Goal: Find specific page/section: Find specific page/section

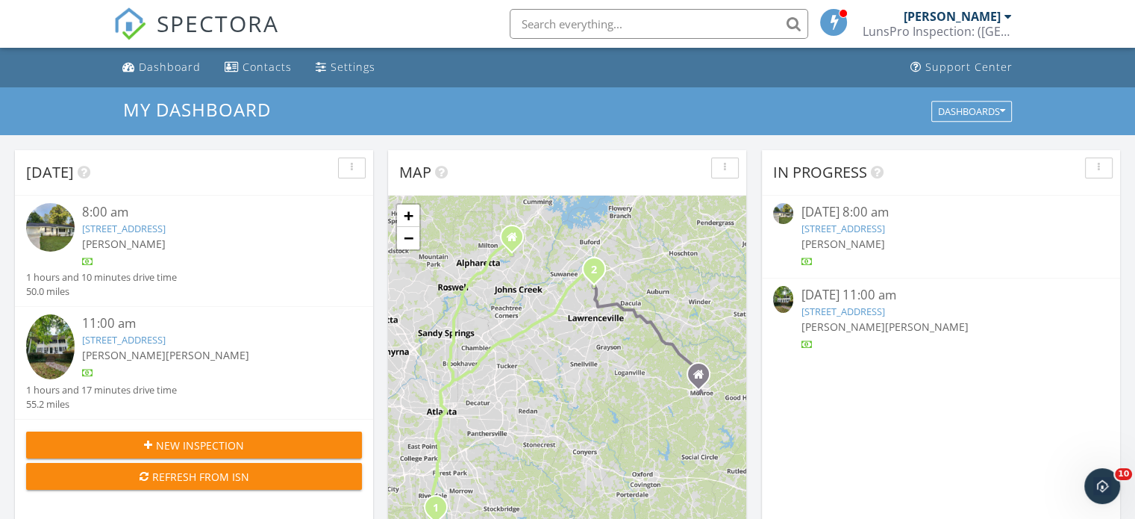
click at [166, 233] on link "432 Independence Dr, Jonesboro, GA 30238" at bounding box center [124, 228] width 84 height 13
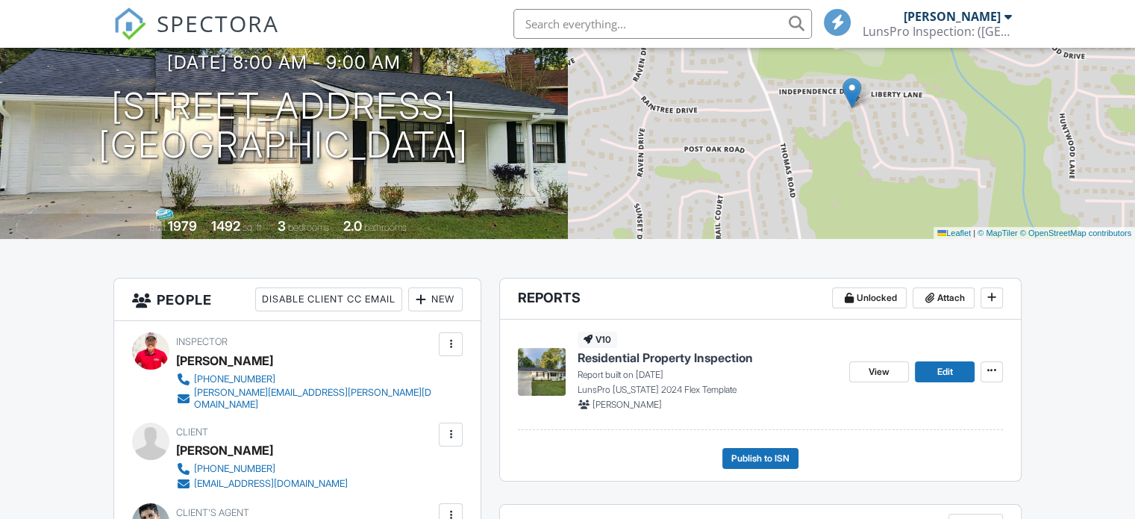
scroll to position [224, 0]
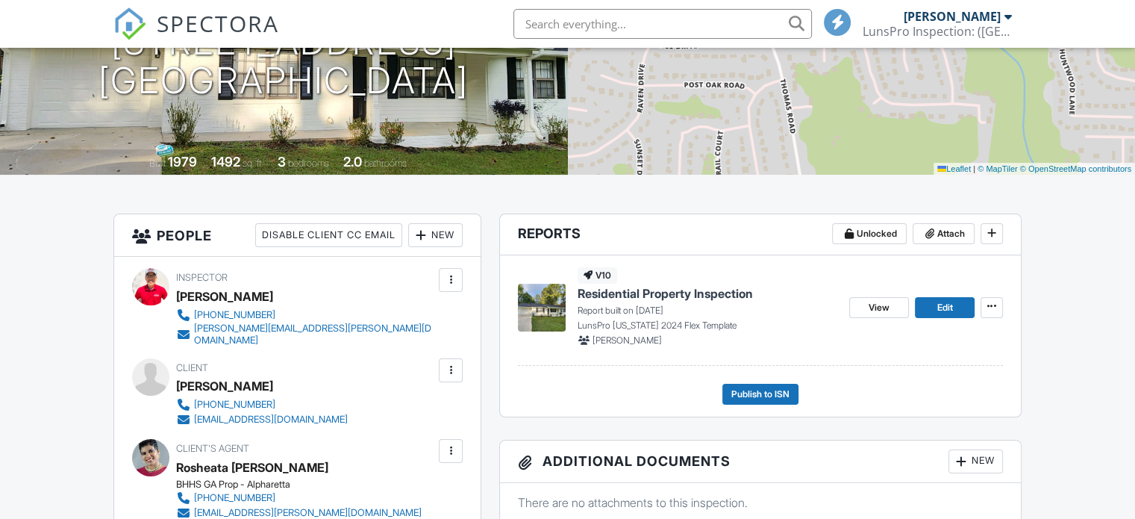
click at [707, 292] on span "Residential Property Inspection" at bounding box center [664, 293] width 175 height 16
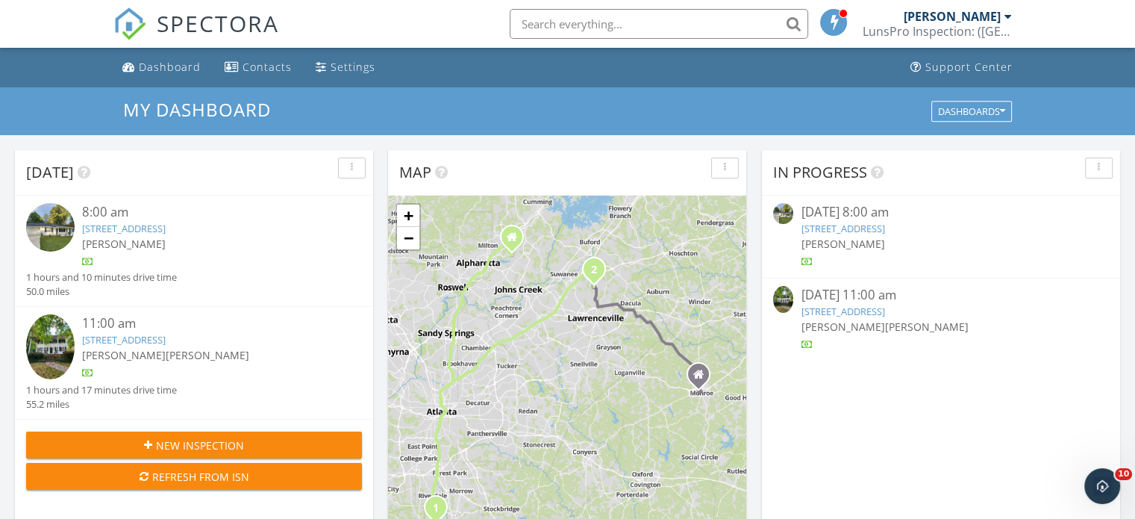
click at [166, 340] on link "[STREET_ADDRESS]" at bounding box center [124, 339] width 84 height 13
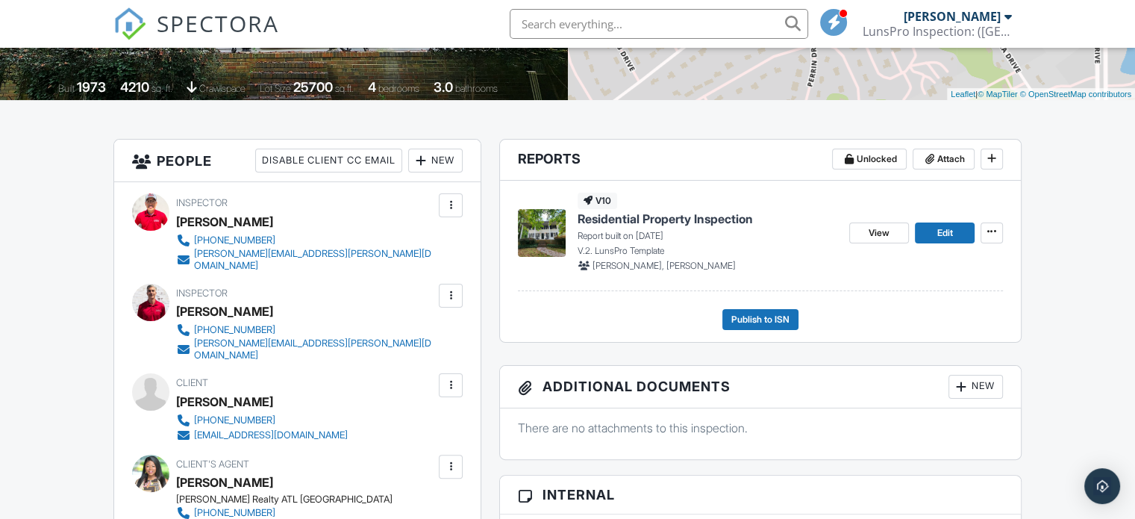
click at [732, 219] on span "Residential Property Inspection" at bounding box center [664, 218] width 175 height 16
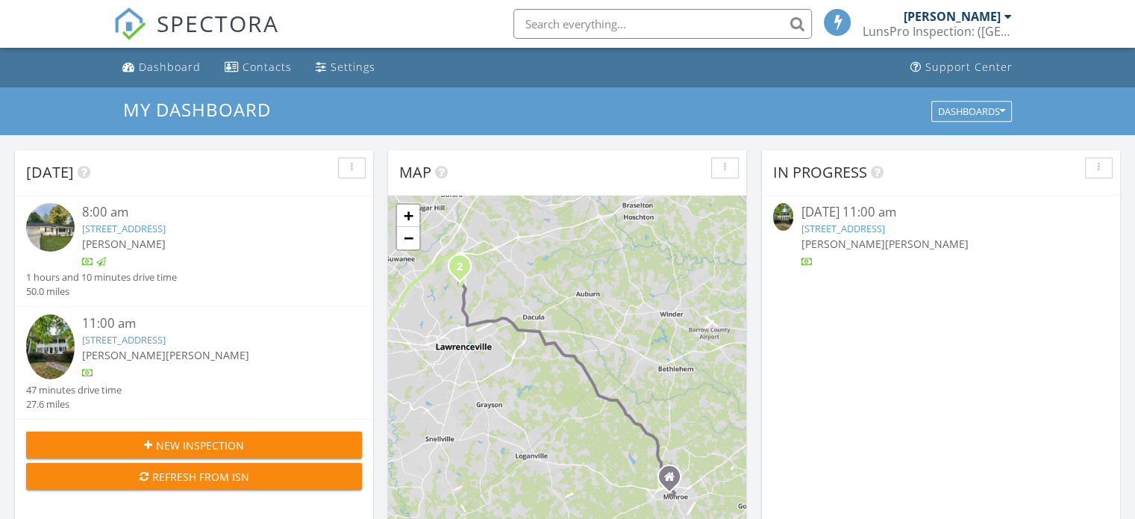
click at [166, 343] on link "[STREET_ADDRESS]" at bounding box center [124, 339] width 84 height 13
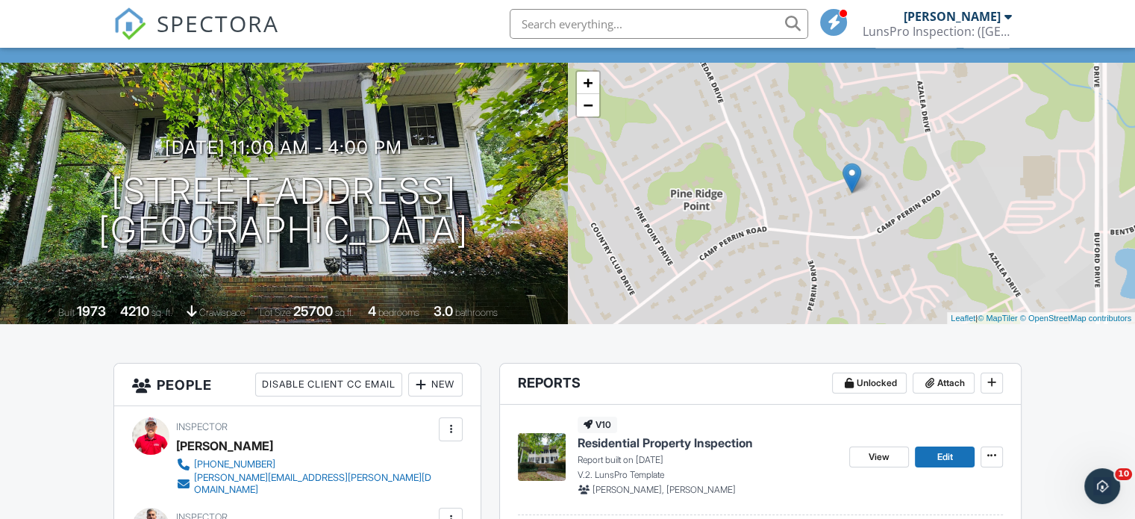
scroll to position [224, 0]
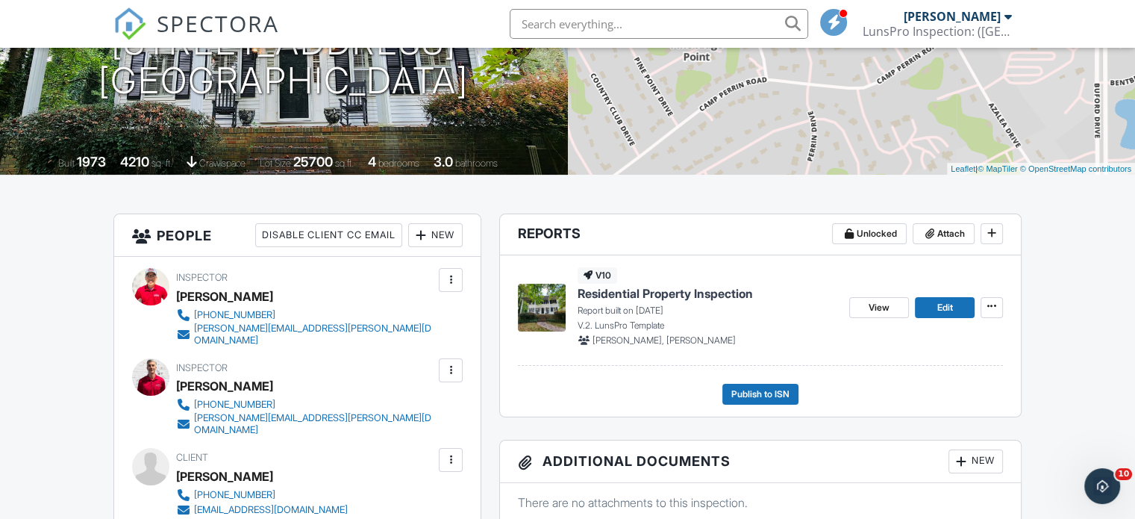
click at [710, 295] on span "Residential Property Inspection" at bounding box center [664, 293] width 175 height 16
